Goal: Task Accomplishment & Management: Manage account settings

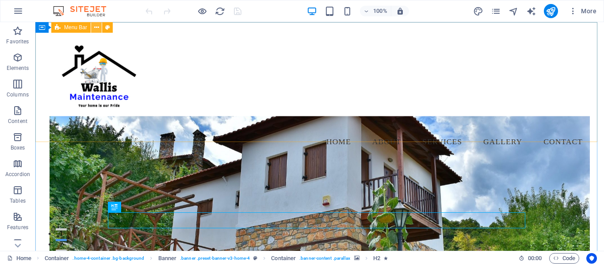
click at [95, 28] on icon at bounding box center [96, 27] width 5 height 9
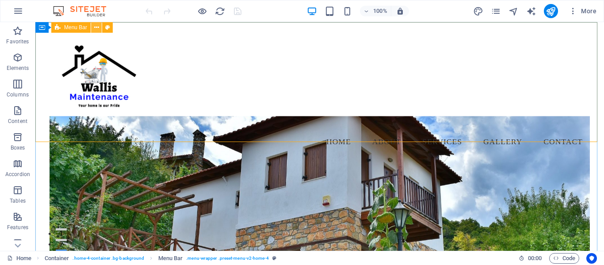
click at [95, 29] on icon at bounding box center [96, 27] width 5 height 9
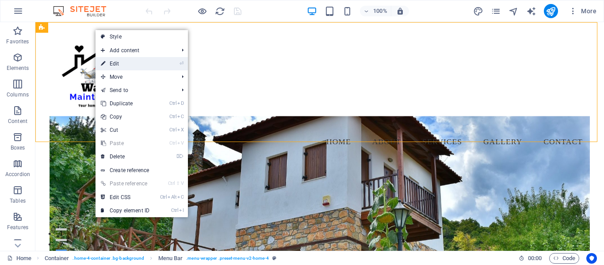
click at [110, 68] on link "⏎ Edit" at bounding box center [125, 63] width 59 height 13
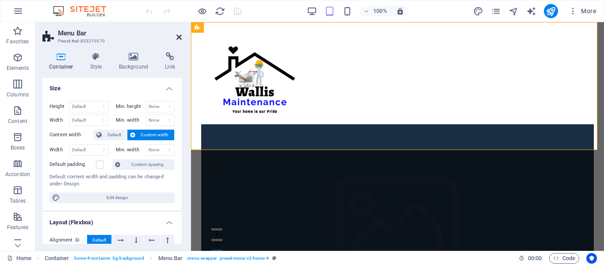
click at [179, 39] on icon at bounding box center [178, 37] width 5 height 7
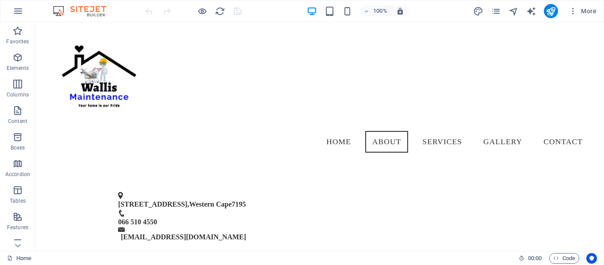
scroll to position [189, 0]
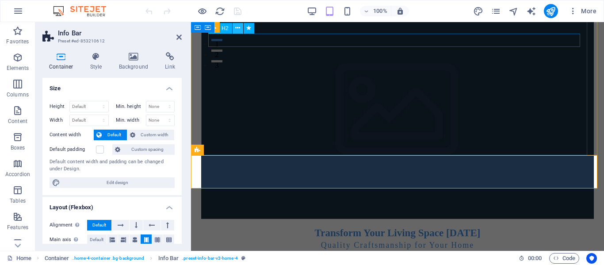
click at [239, 31] on icon at bounding box center [237, 27] width 5 height 9
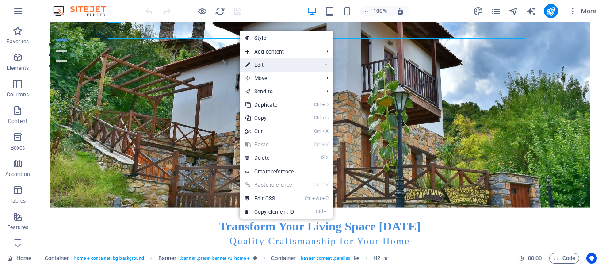
click at [256, 64] on link "⏎ Edit" at bounding box center [269, 64] width 59 height 13
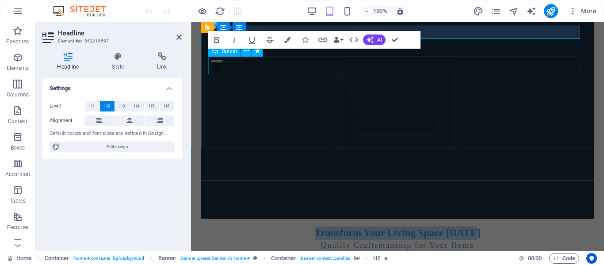
scroll to position [197, 0]
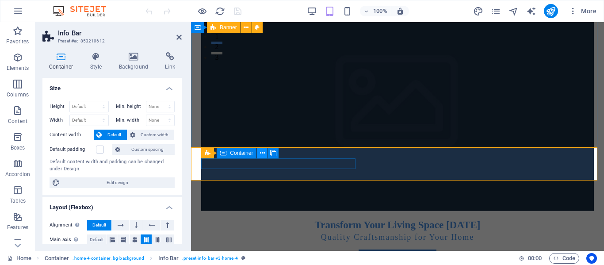
click at [263, 154] on icon at bounding box center [262, 153] width 5 height 9
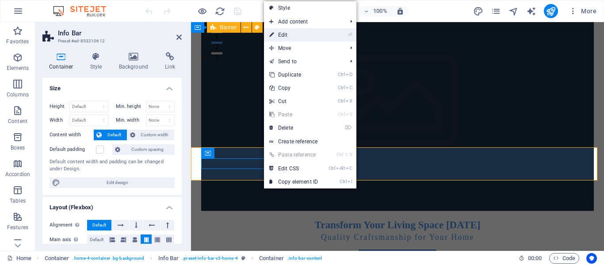
click at [293, 41] on link "⏎ Edit" at bounding box center [293, 34] width 59 height 13
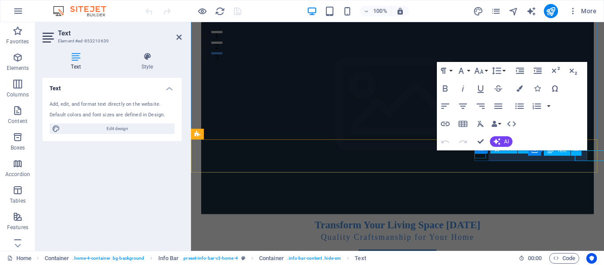
scroll to position [205, 0]
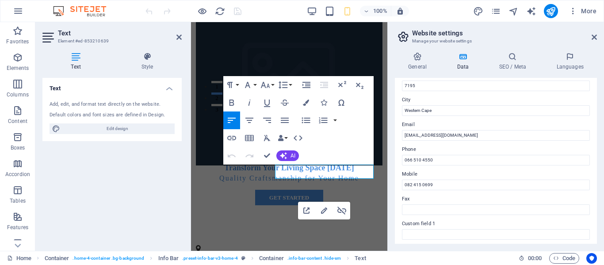
scroll to position [0, 0]
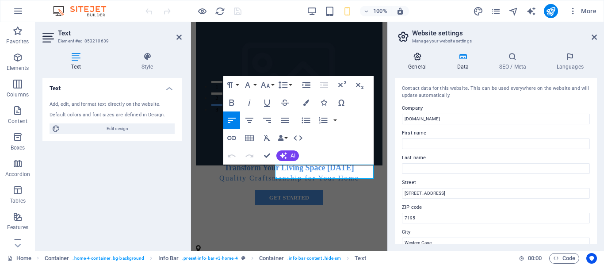
click at [413, 60] on icon at bounding box center [417, 56] width 45 height 9
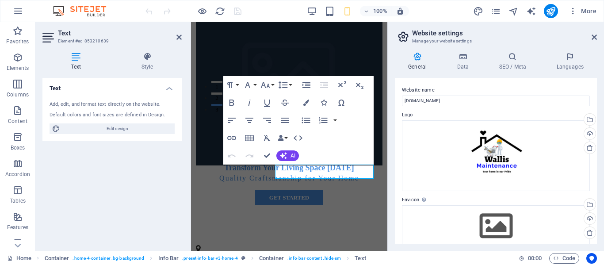
drag, startPoint x: 594, startPoint y: 91, endPoint x: 598, endPoint y: 107, distance: 16.8
click at [598, 107] on div "General Data SEO / Meta Languages Website name [DOMAIN_NAME] Logo Drag files he…" at bounding box center [496, 148] width 216 height 206
drag, startPoint x: 594, startPoint y: 90, endPoint x: 597, endPoint y: 171, distance: 81.0
click at [597, 171] on div "Website name [DOMAIN_NAME] Logo Drag files here, click to choose files or selec…" at bounding box center [496, 161] width 202 height 166
click at [469, 56] on icon at bounding box center [463, 56] width 38 height 9
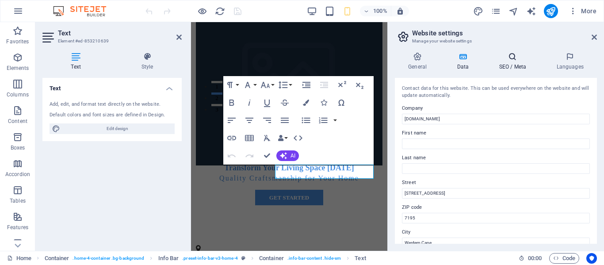
click at [506, 62] on h4 "SEO / Meta" at bounding box center [514, 61] width 57 height 19
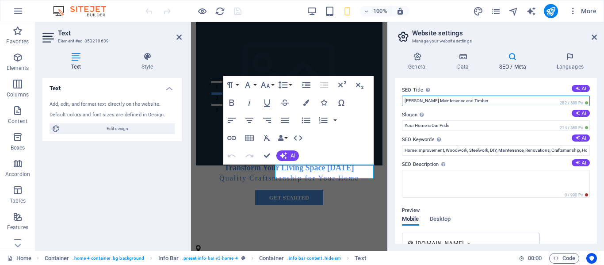
click at [493, 103] on input "[PERSON_NAME] Maintenance and Timber" at bounding box center [496, 101] width 188 height 11
type input "[PERSON_NAME] Maintenance & Bespoke Woodwork"
click at [127, 203] on div "Text Add, edit, and format text directly on the website. Default colors and fon…" at bounding box center [111, 161] width 139 height 166
click at [594, 33] on h2 "Website settings" at bounding box center [504, 33] width 185 height 8
click at [593, 39] on icon at bounding box center [594, 37] width 5 height 7
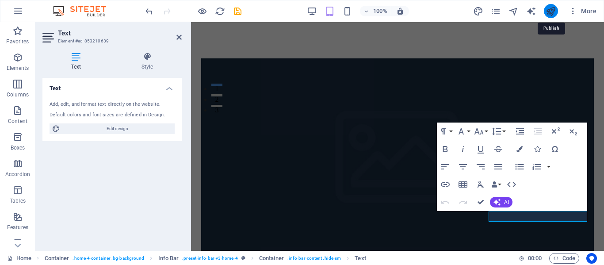
click at [547, 10] on icon "publish" at bounding box center [551, 11] width 10 height 10
